Goal: Complete application form: Complete application form

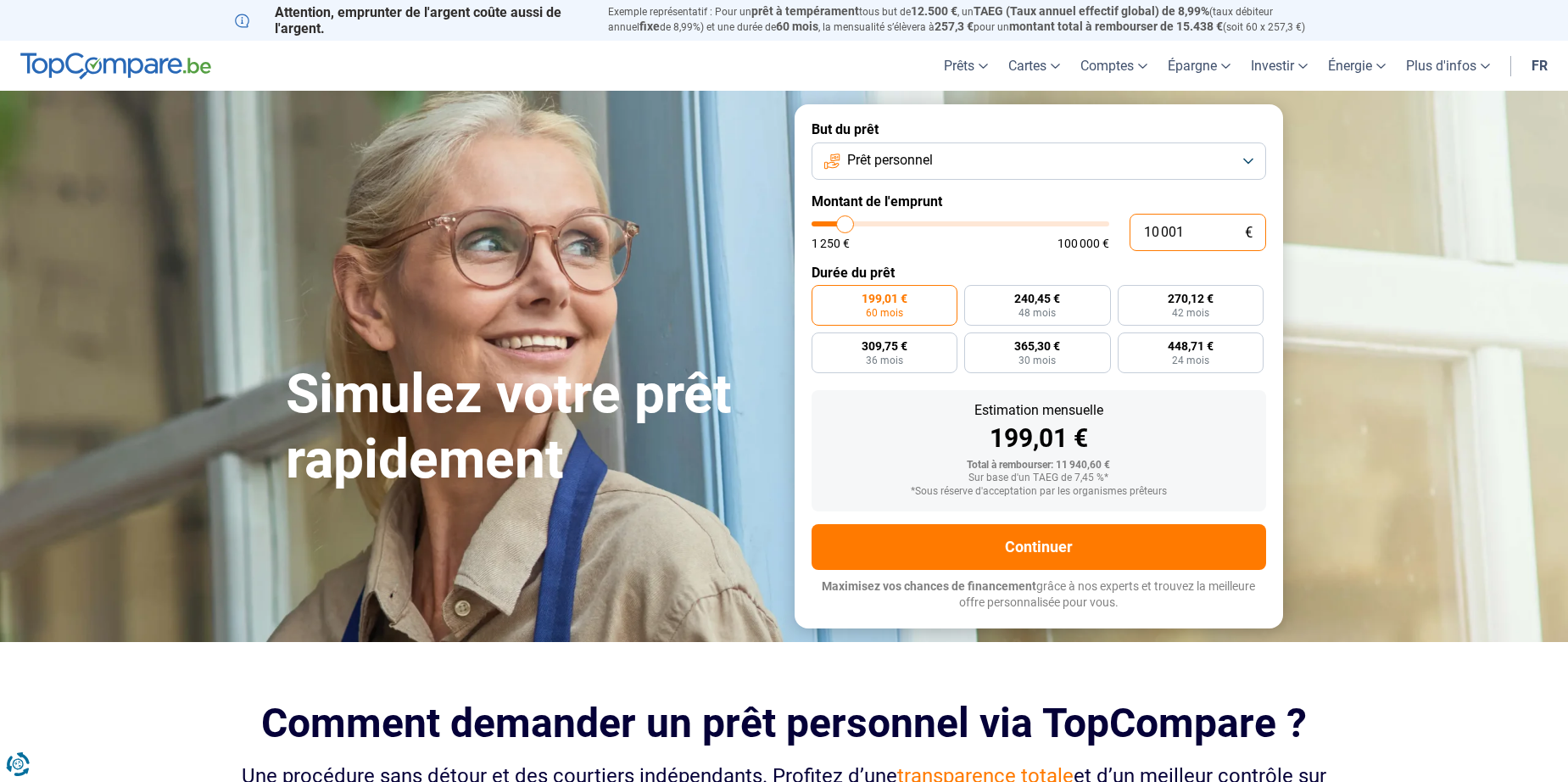
click at [1205, 223] on input "10 001" at bounding box center [1197, 232] width 136 height 38
type input "1"
type input "1250"
type input "12"
type input "1250"
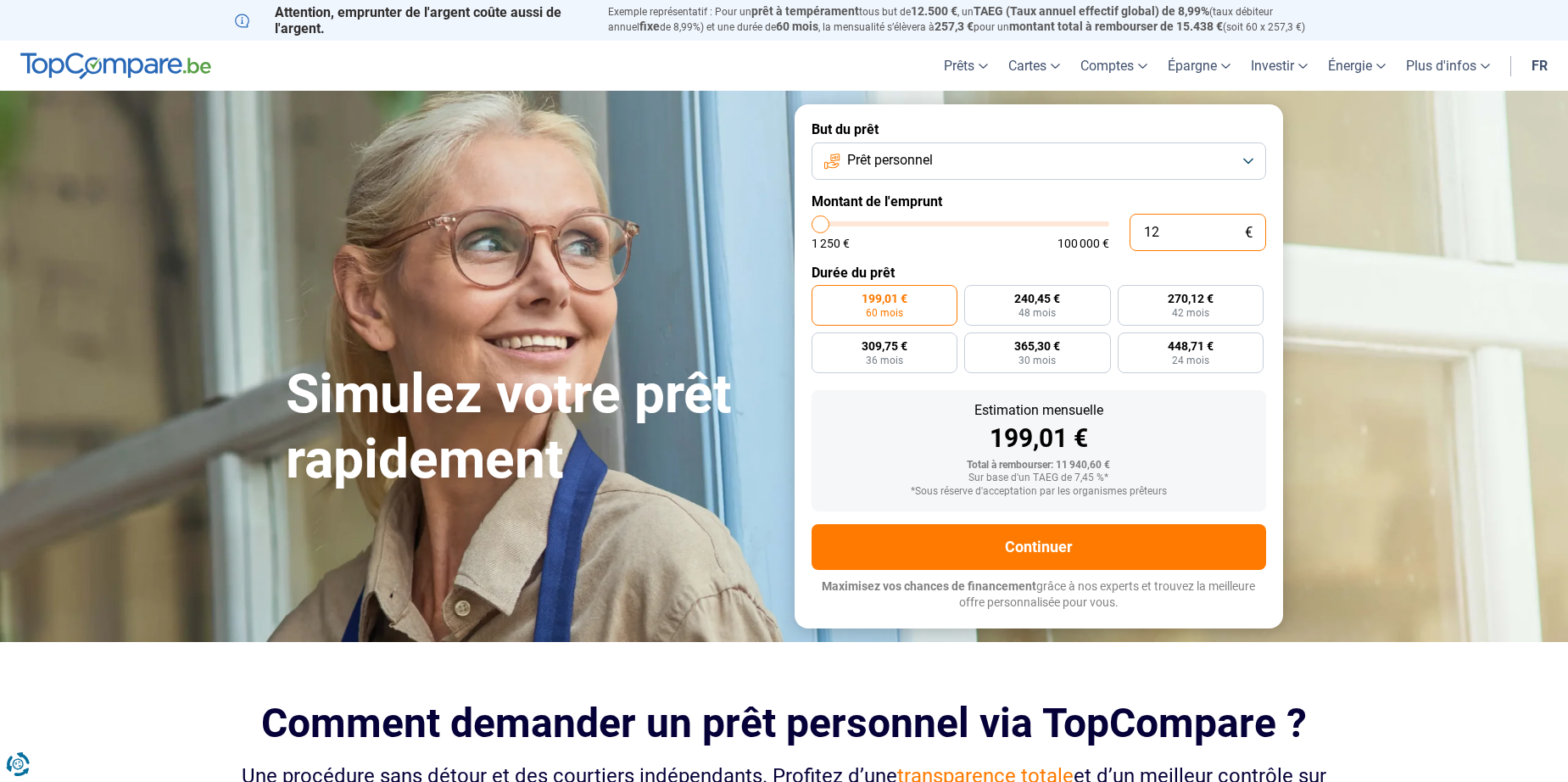
type input "1"
type input "1250"
type input "0"
type input "1250"
type input "2"
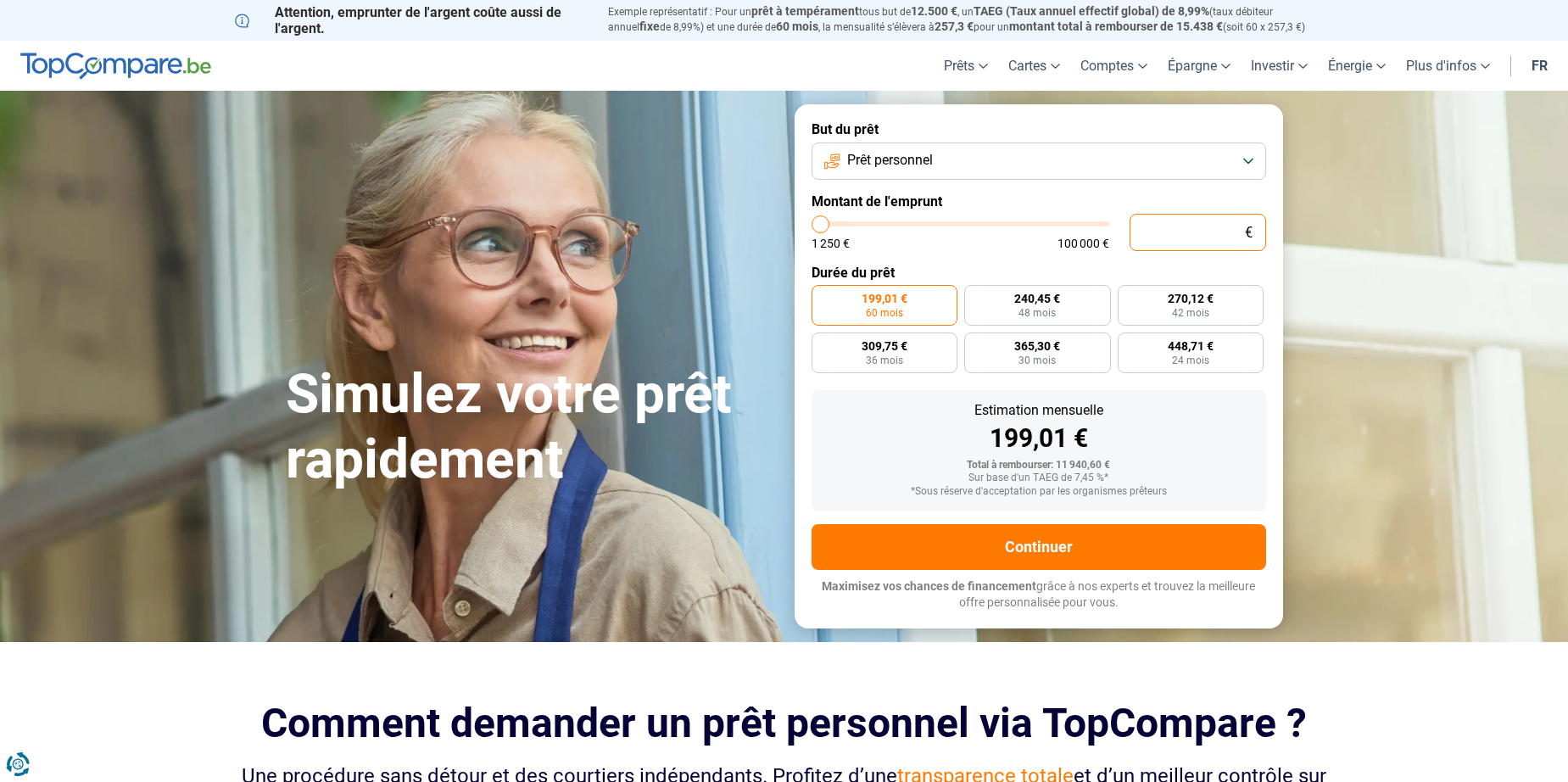
type input "1250"
type input "27"
type input "1250"
type input "275"
type input "1250"
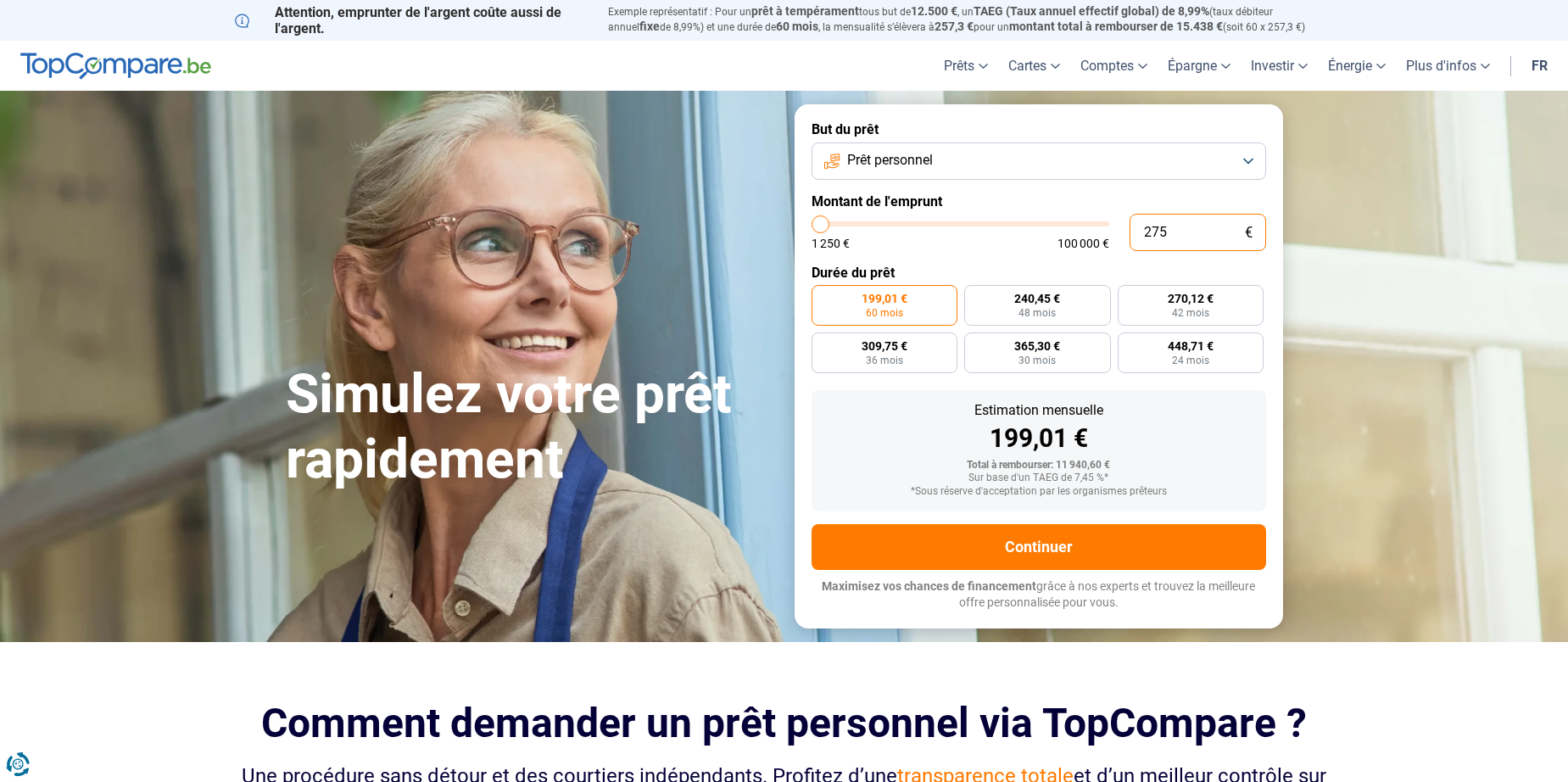
type input "2 750"
type input "2750"
type input "27 500"
type input "27500"
radio input "false"
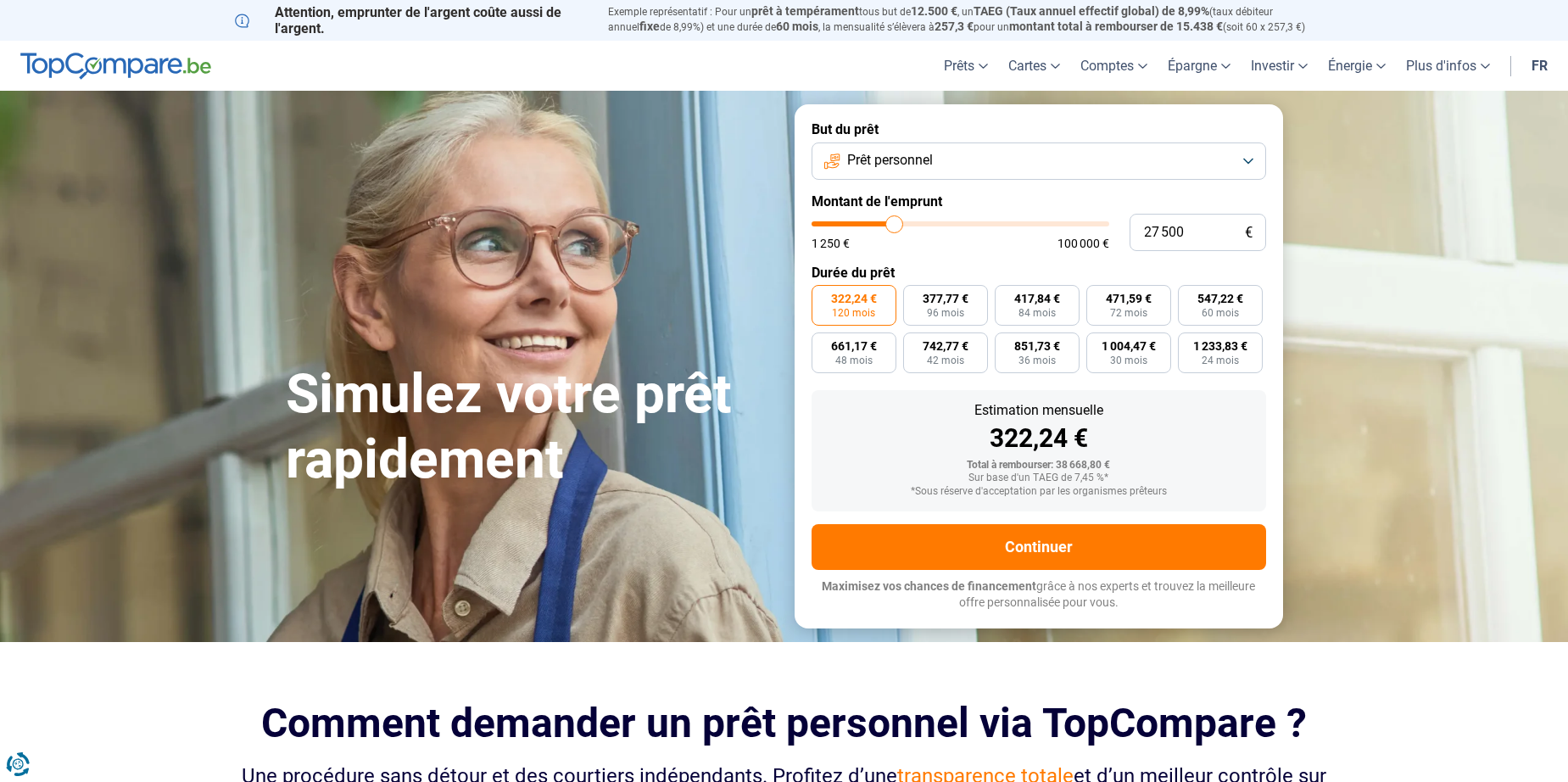
click at [859, 304] on span "322,24 €" at bounding box center [853, 299] width 45 height 12
click at [823, 296] on input "322,24 € 120 mois" at bounding box center [817, 290] width 11 height 11
click at [1200, 229] on input "27 500" at bounding box center [1197, 232] width 136 height 38
type input "3"
type input "1250"
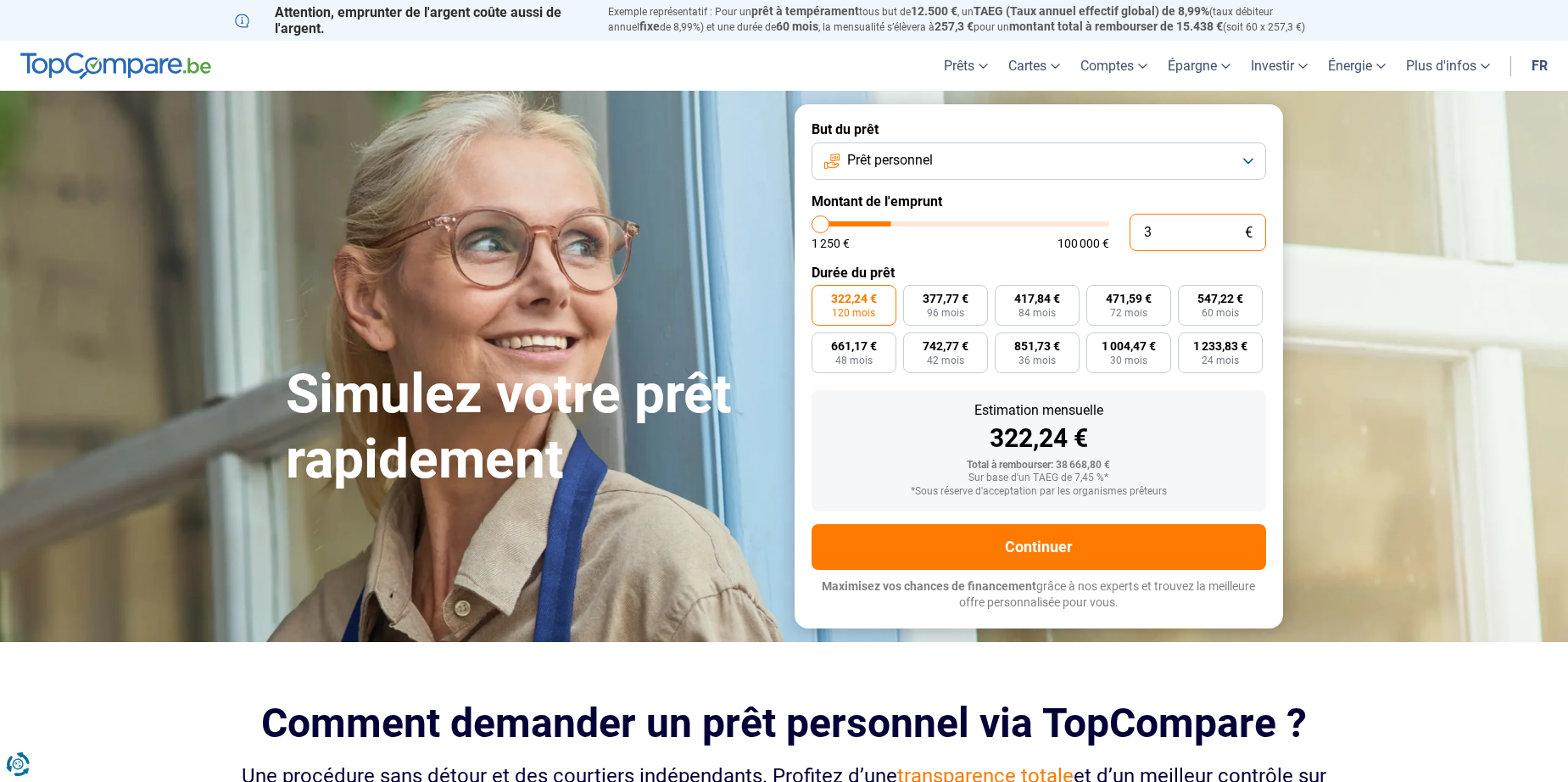
type input "30"
type input "1250"
type input "300"
type input "1250"
type input "3 000"
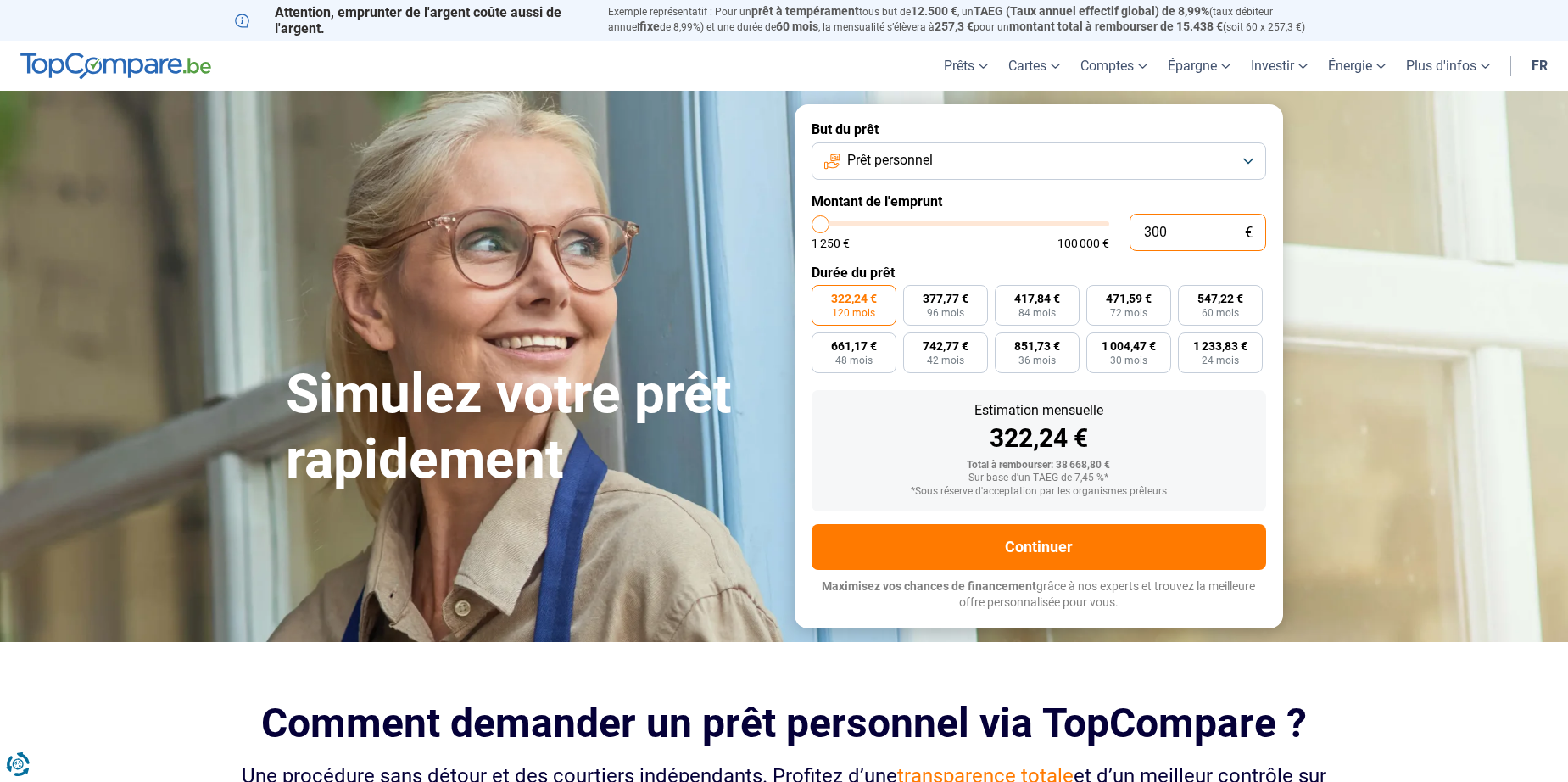
type input "3000"
type input "30 000"
type input "30000"
type input "30 000"
click at [858, 303] on span "322,24 €" at bounding box center [853, 299] width 45 height 12
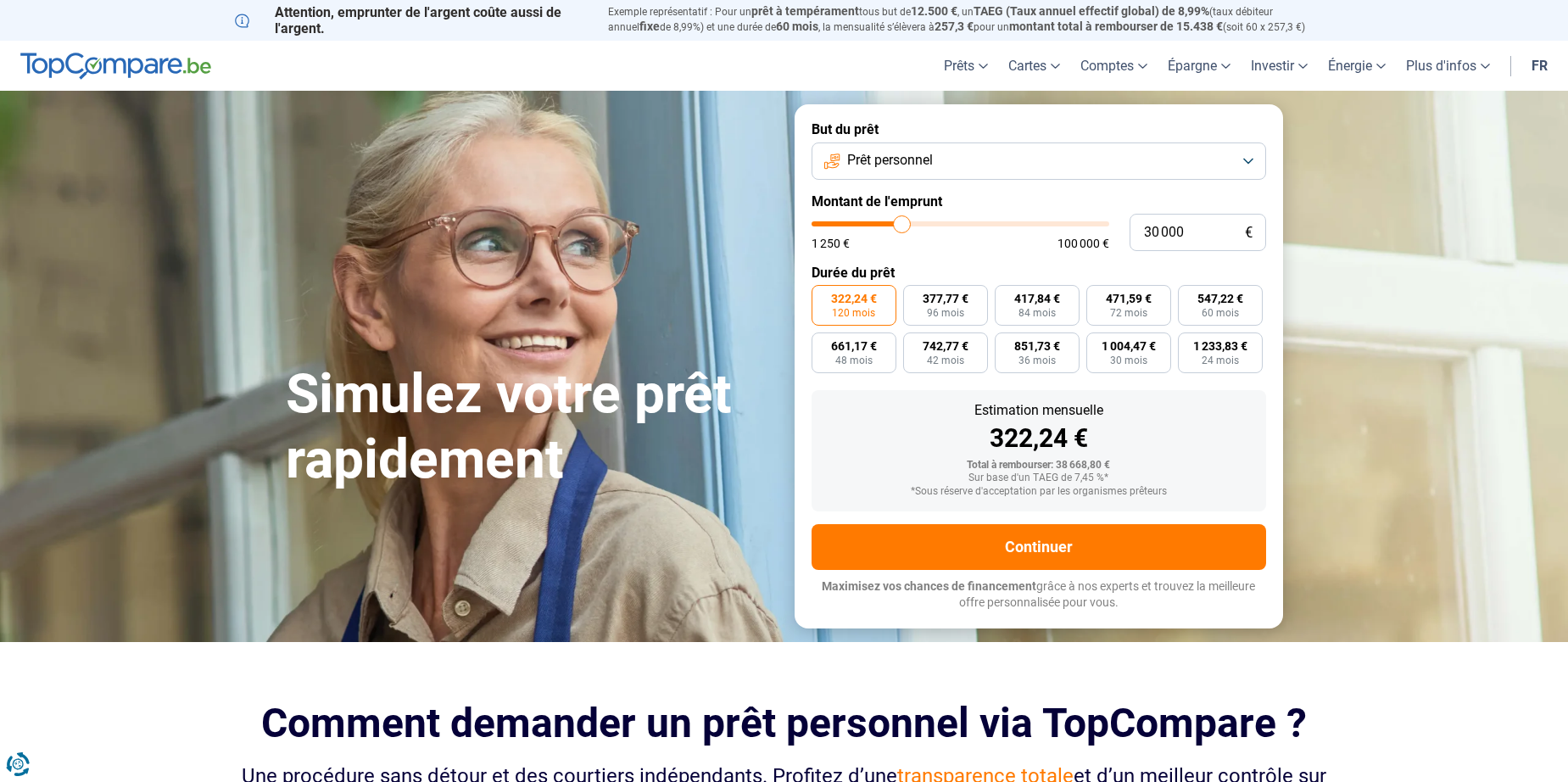
click at [823, 296] on input "322,24 € 120 mois" at bounding box center [817, 290] width 11 height 11
click at [861, 302] on span "351,54 €" at bounding box center [853, 299] width 45 height 12
click at [823, 296] on input "351,54 € 120 mois" at bounding box center [817, 290] width 11 height 11
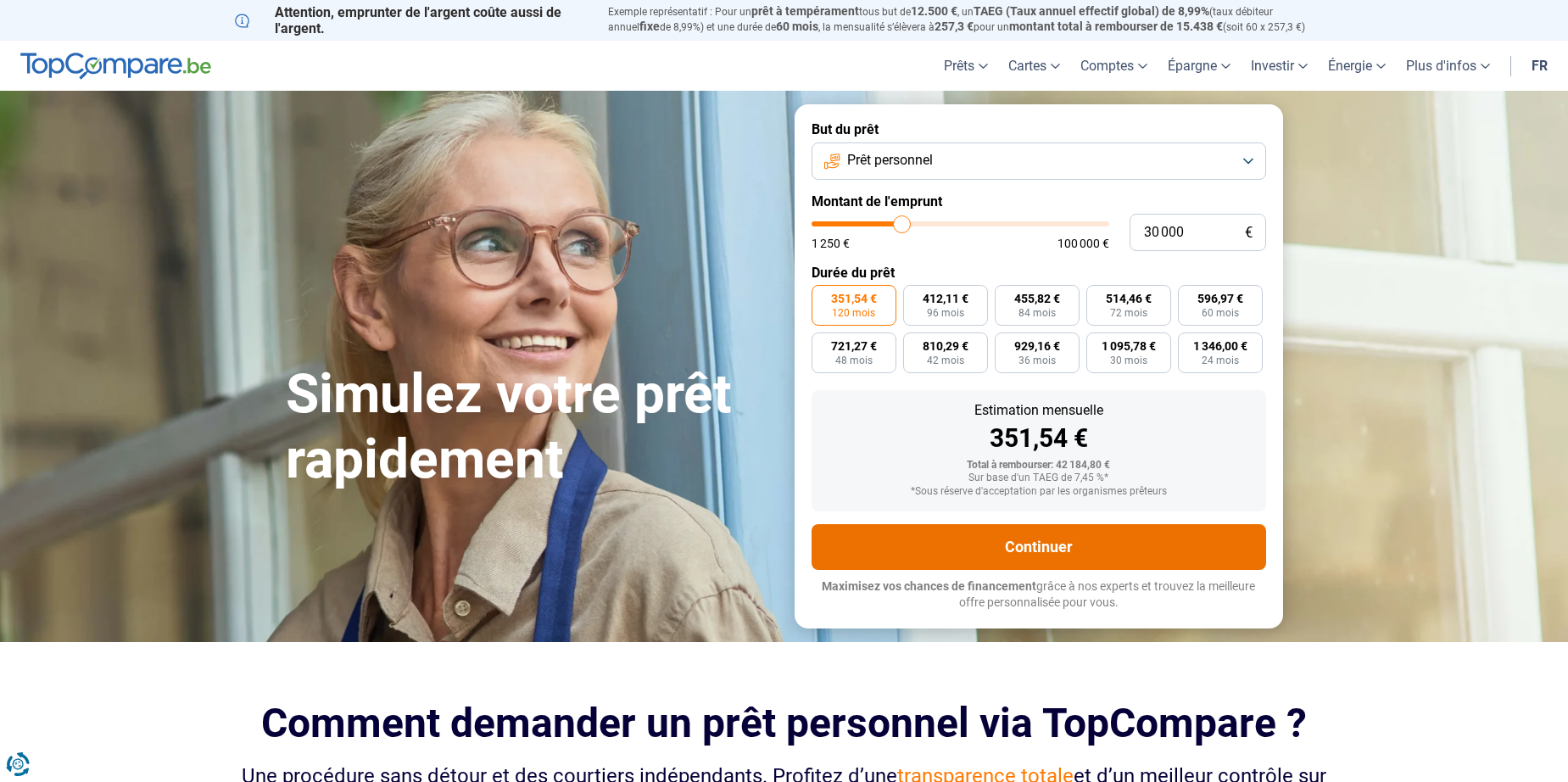
click at [1033, 545] on button "Continuer" at bounding box center [1039, 547] width 455 height 45
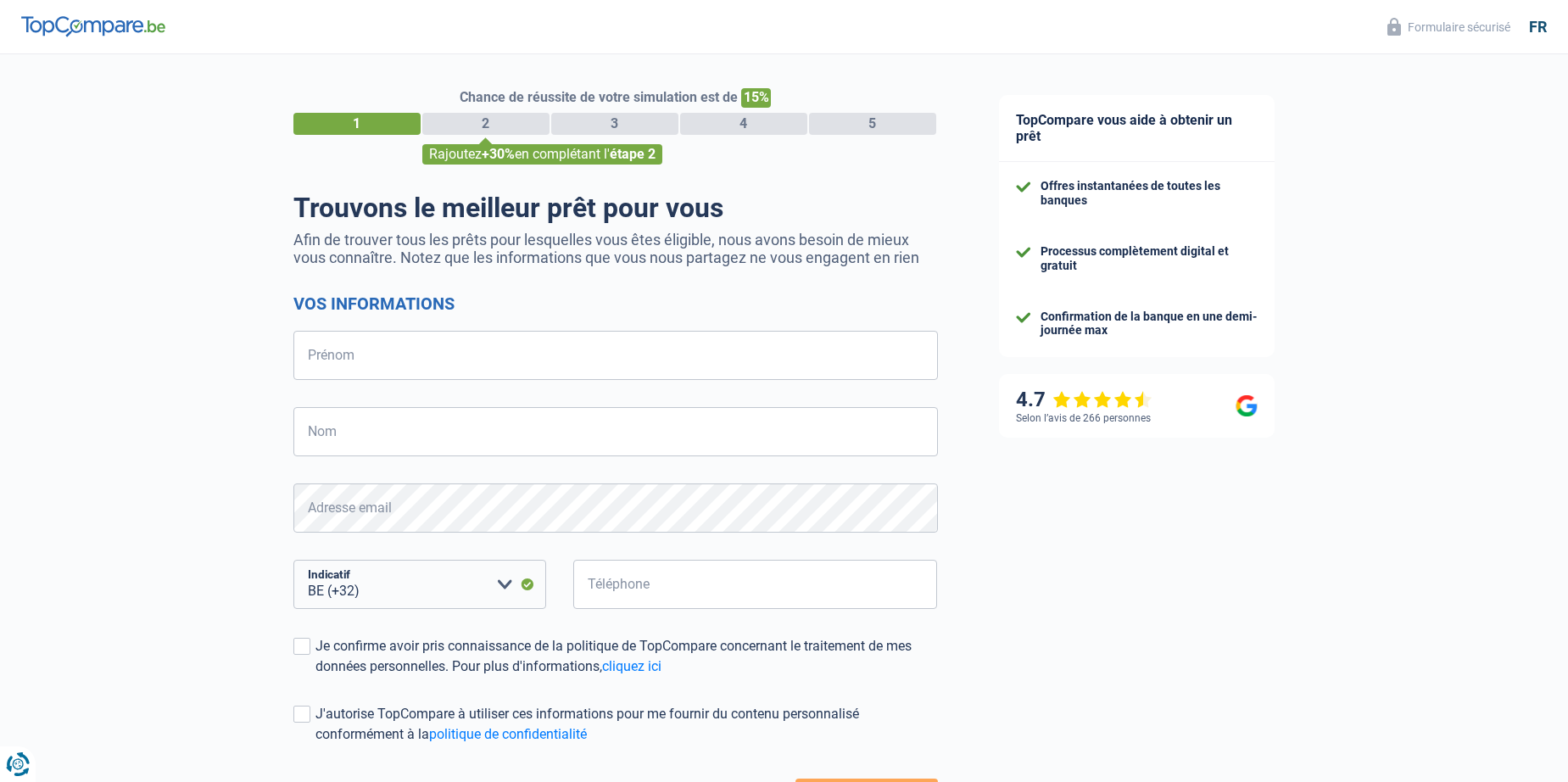
select select "32"
